Goal: Find specific page/section: Find specific page/section

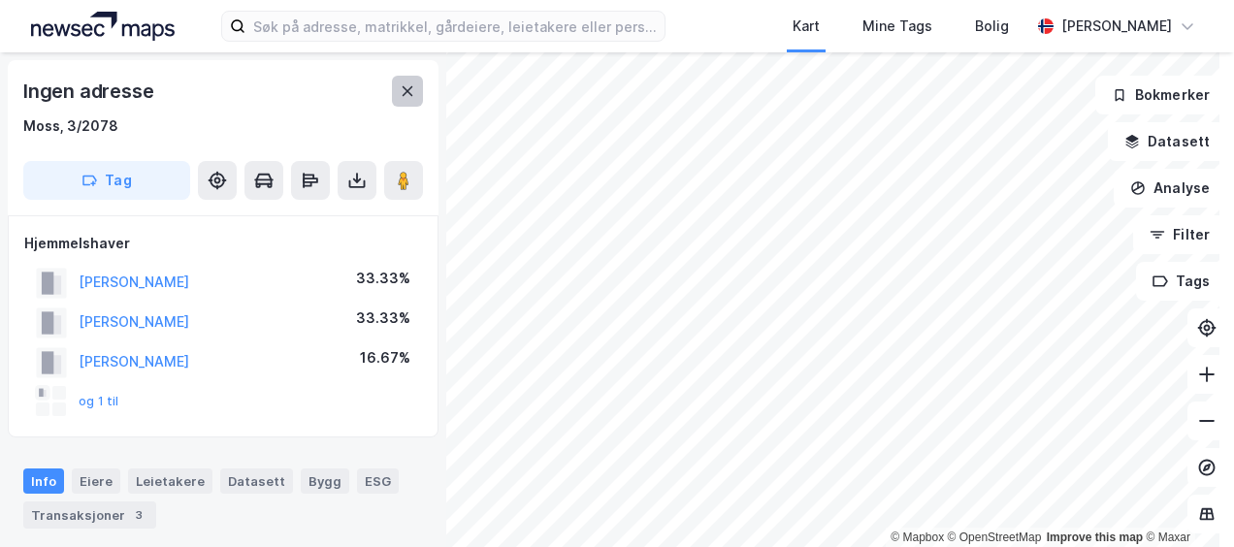
click at [413, 90] on icon at bounding box center [408, 91] width 16 height 16
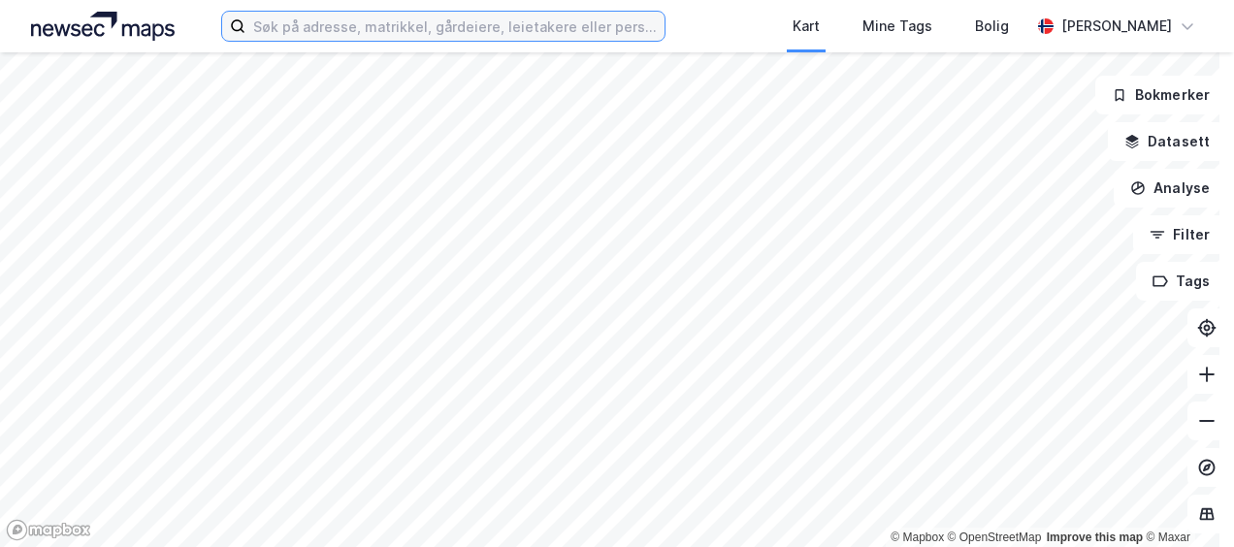
click at [328, 31] on input at bounding box center [454, 26] width 418 height 29
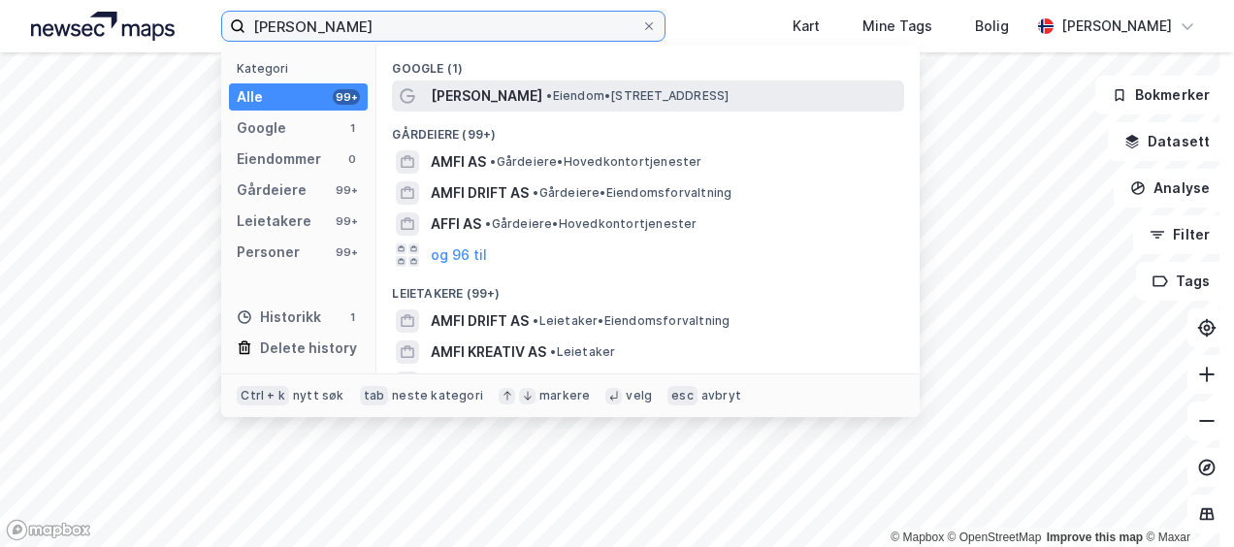
type input "[PERSON_NAME]"
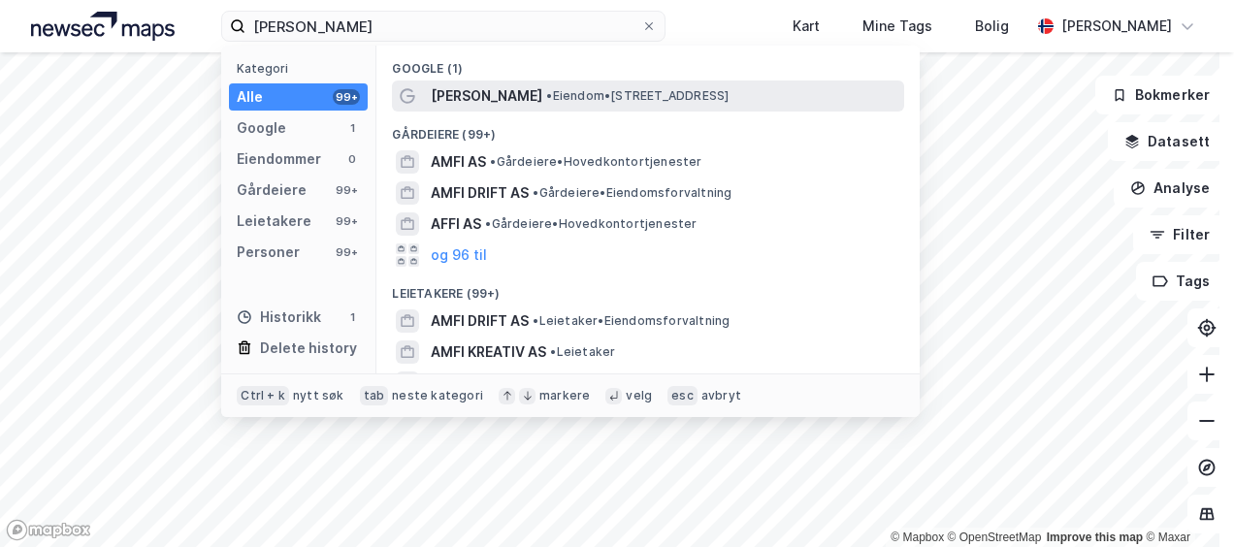
click at [494, 89] on span "[PERSON_NAME]" at bounding box center [487, 95] width 112 height 23
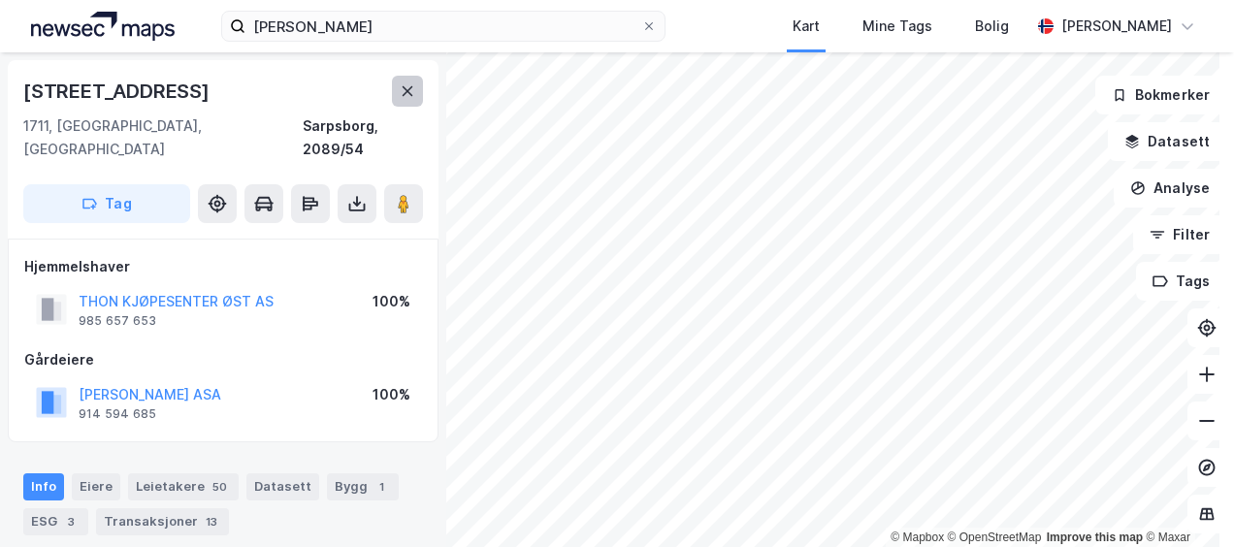
click at [398, 93] on button at bounding box center [407, 91] width 31 height 31
click at [402, 87] on icon at bounding box center [408, 91] width 16 height 16
